Goal: Task Accomplishment & Management: Manage account settings

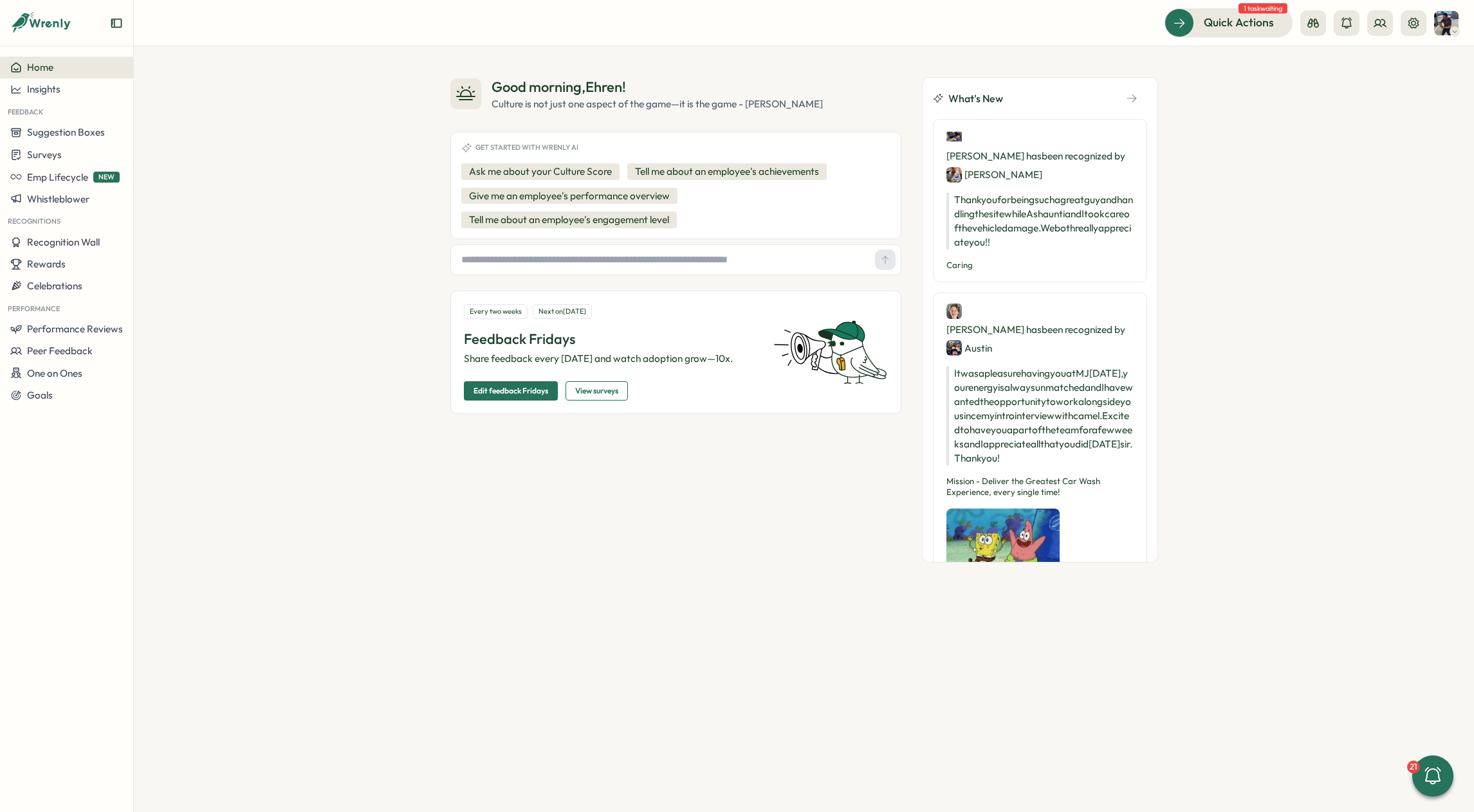
click at [1445, 25] on img at bounding box center [1446, 23] width 24 height 24
click at [1409, 22] on icon at bounding box center [1413, 23] width 13 height 13
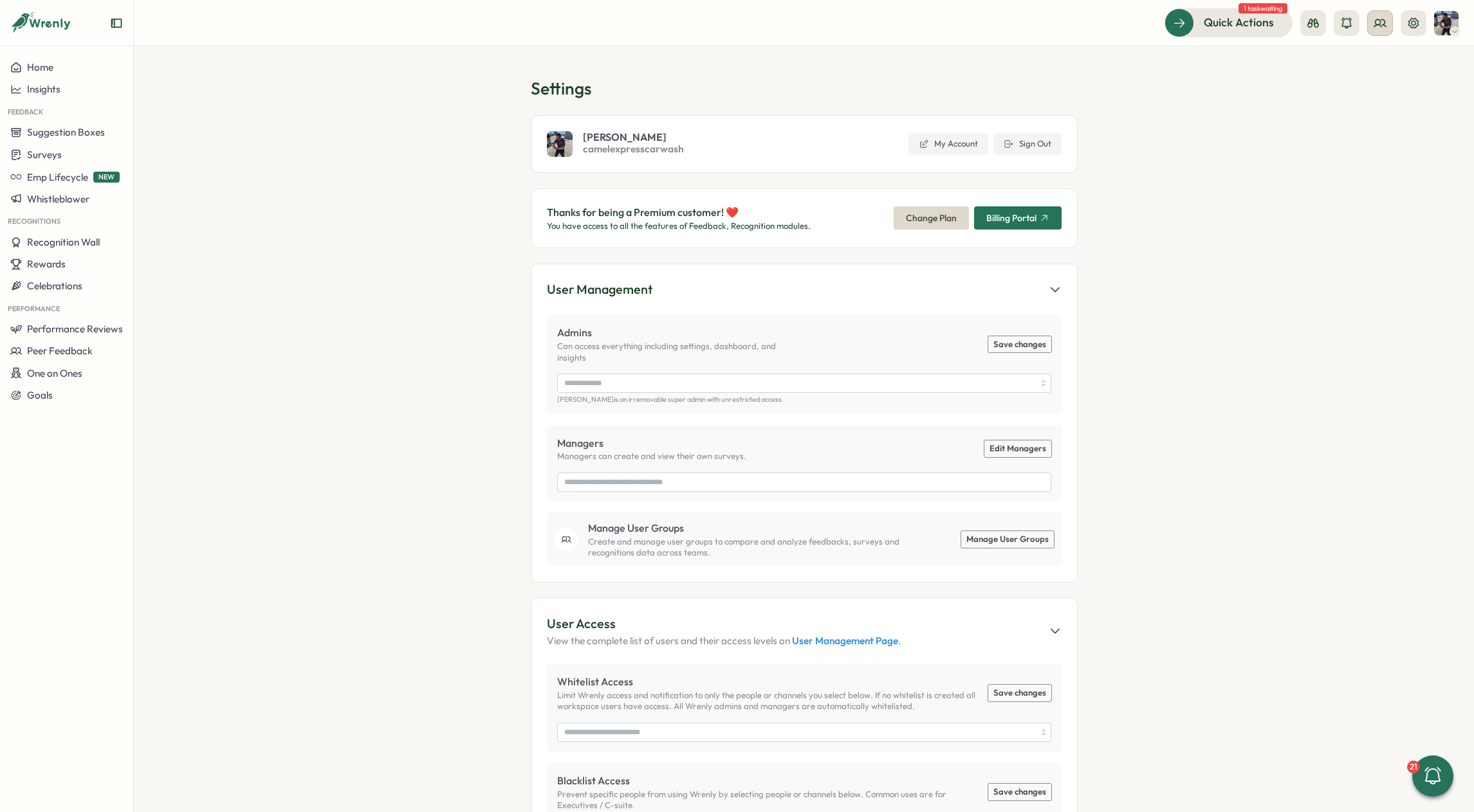
click at [1371, 23] on button at bounding box center [1379, 23] width 25 height 25
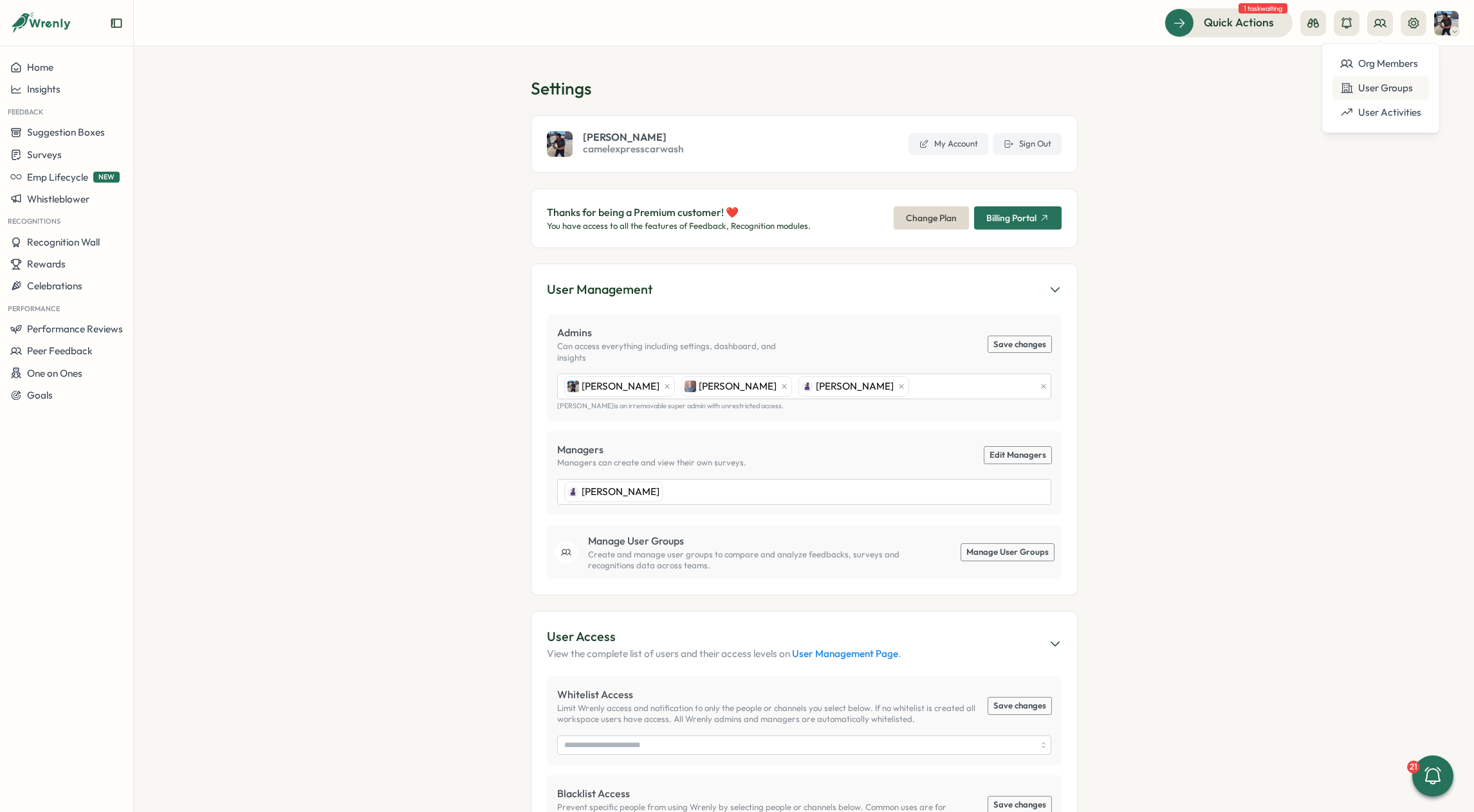
click at [1376, 91] on div "User Groups" at bounding box center [1380, 87] width 81 height 14
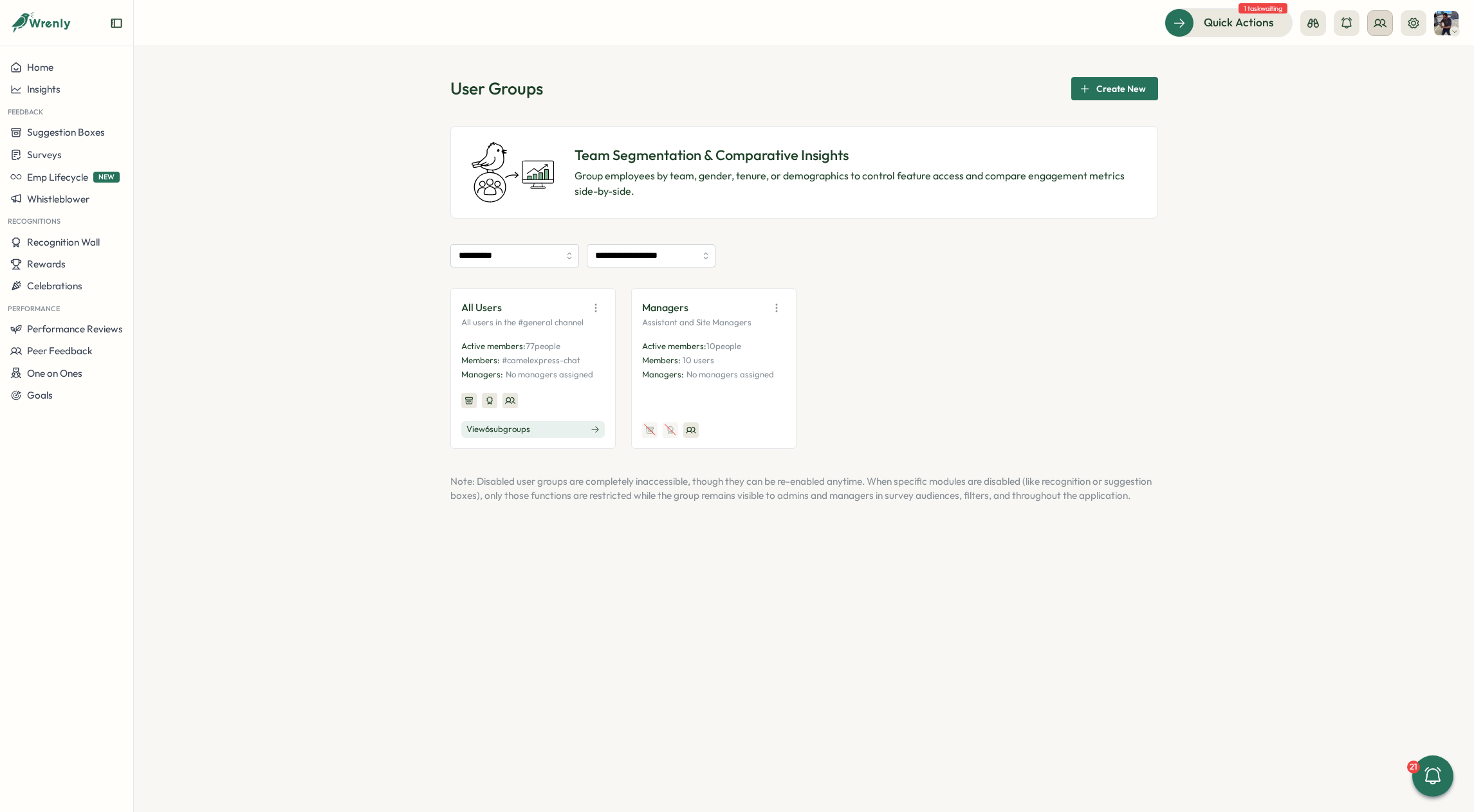
click at [1375, 21] on icon at bounding box center [1380, 23] width 13 height 13
click at [1369, 60] on div "Org Members" at bounding box center [1380, 63] width 81 height 14
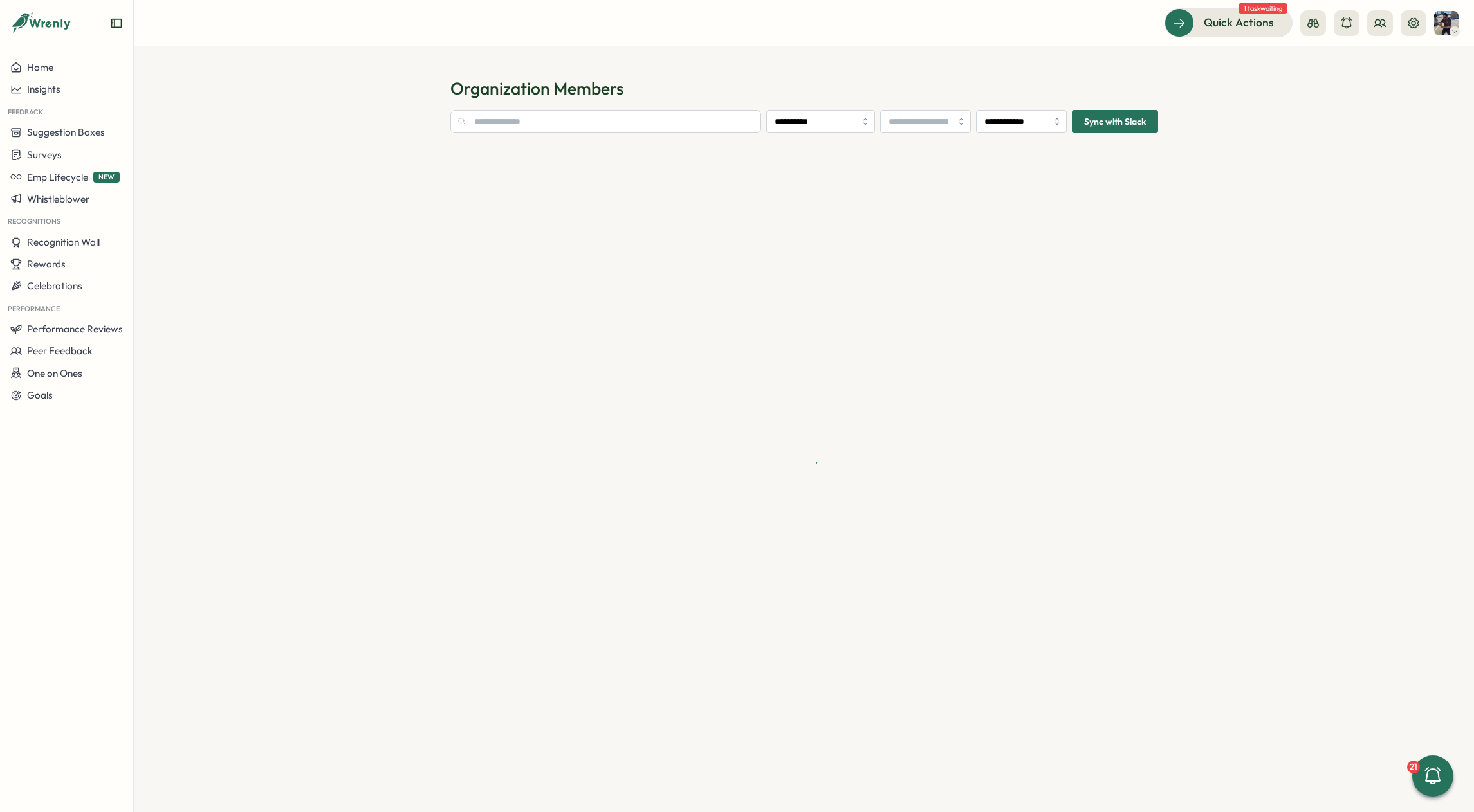
type input "**********"
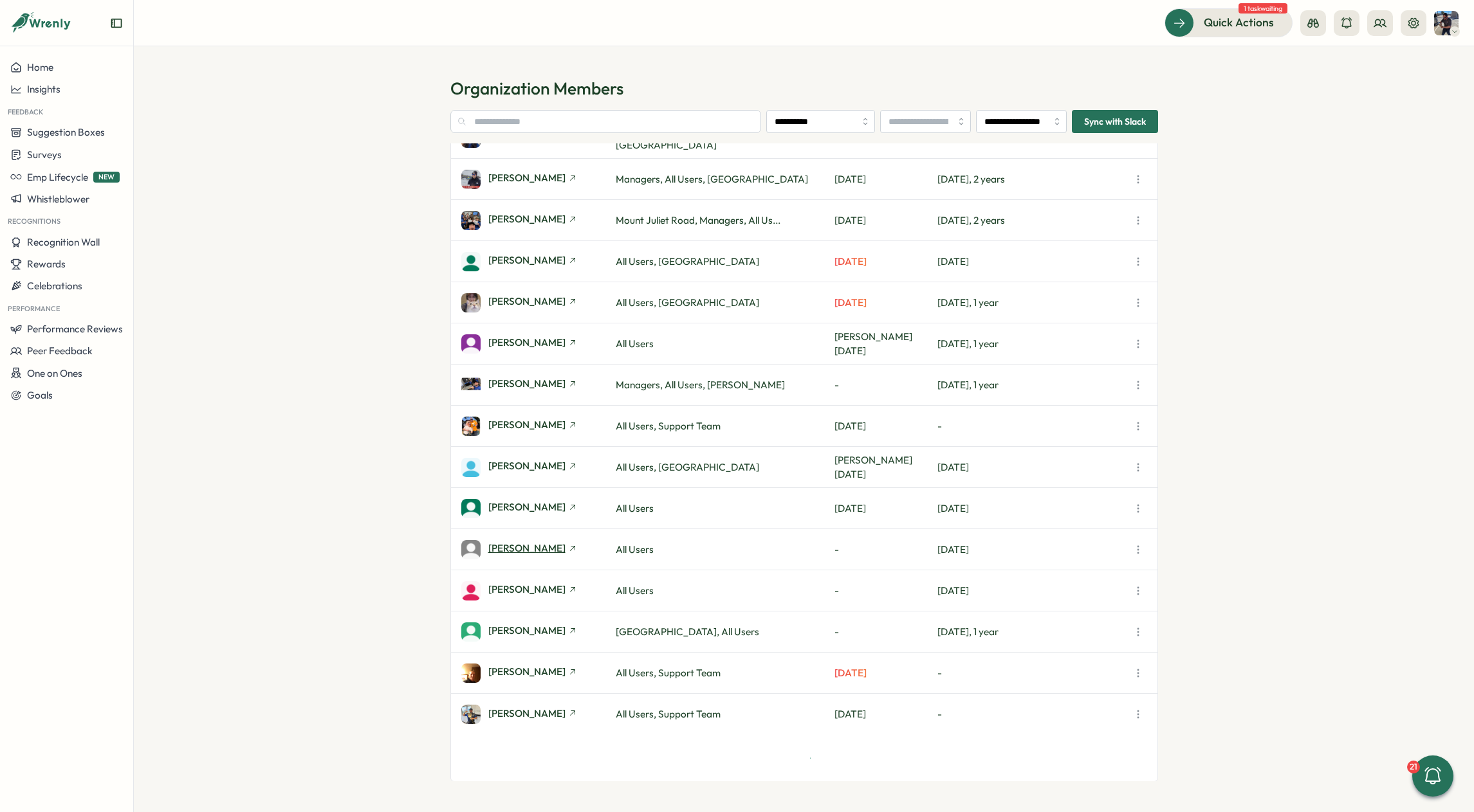
scroll to position [263, 0]
click at [1137, 425] on icon "button" at bounding box center [1138, 426] width 13 height 13
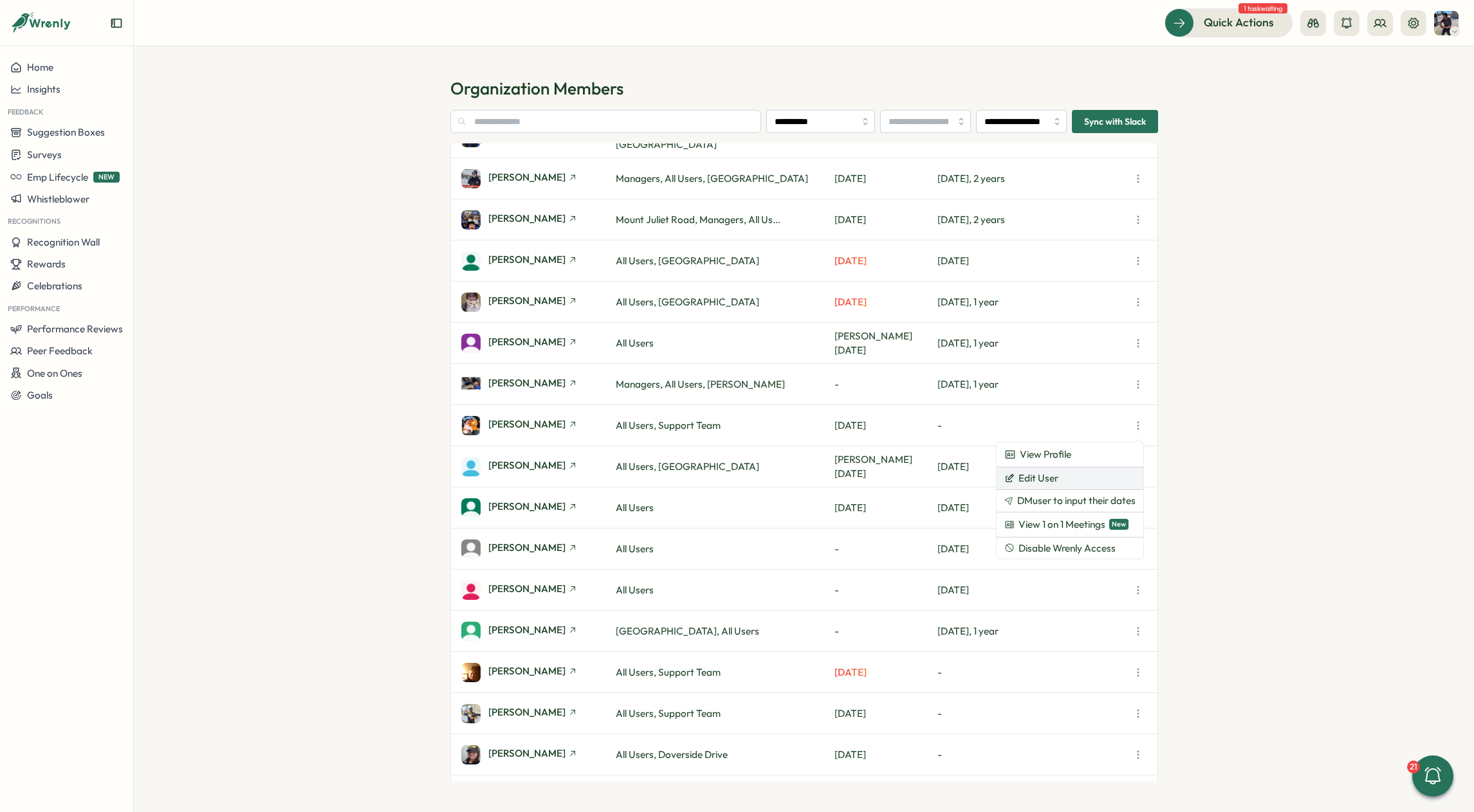
click at [1064, 481] on button "Edit User" at bounding box center [1070, 478] width 146 height 22
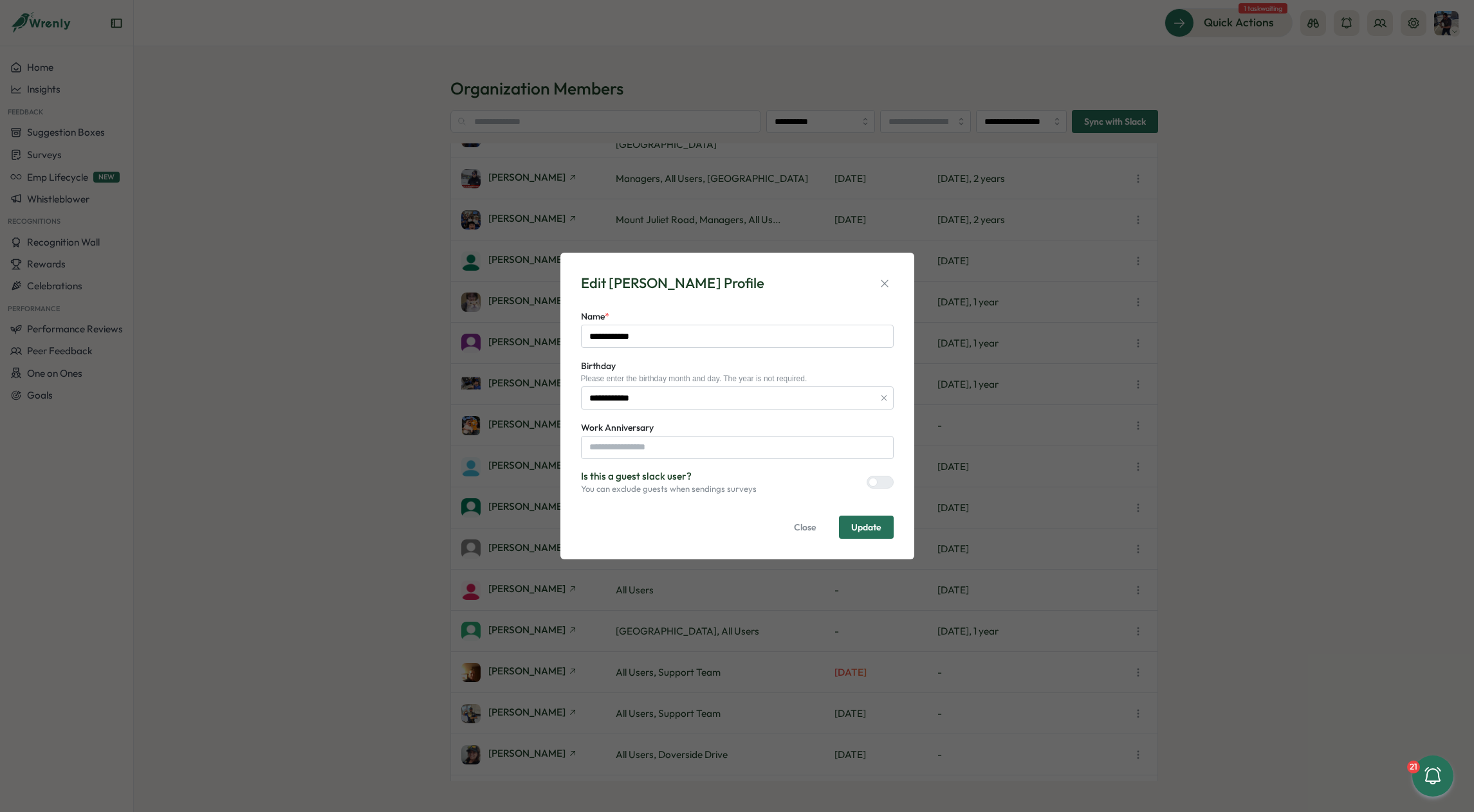
click at [807, 526] on span "Close" at bounding box center [805, 527] width 23 height 22
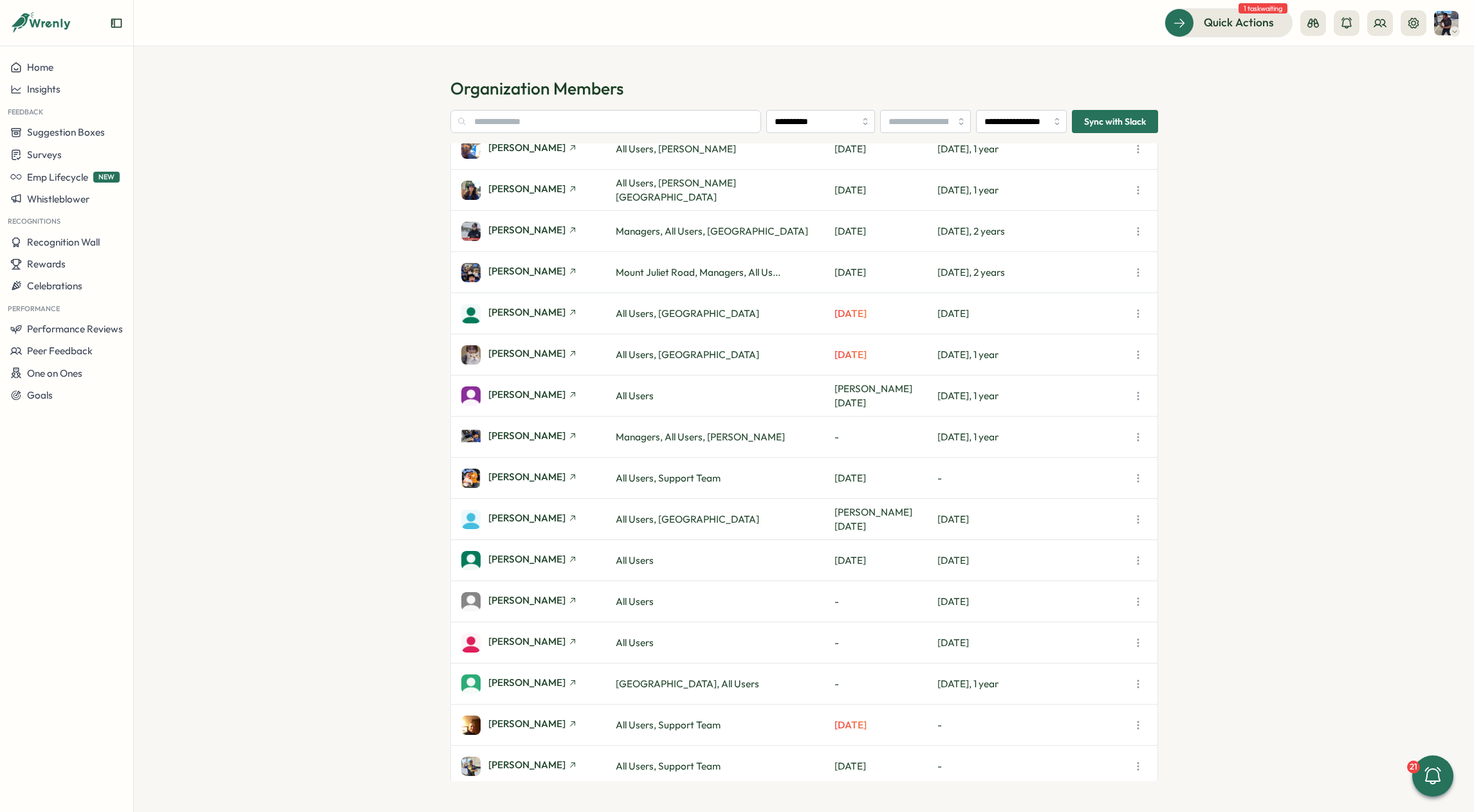
scroll to position [0, 0]
